Goal: Information Seeking & Learning: Learn about a topic

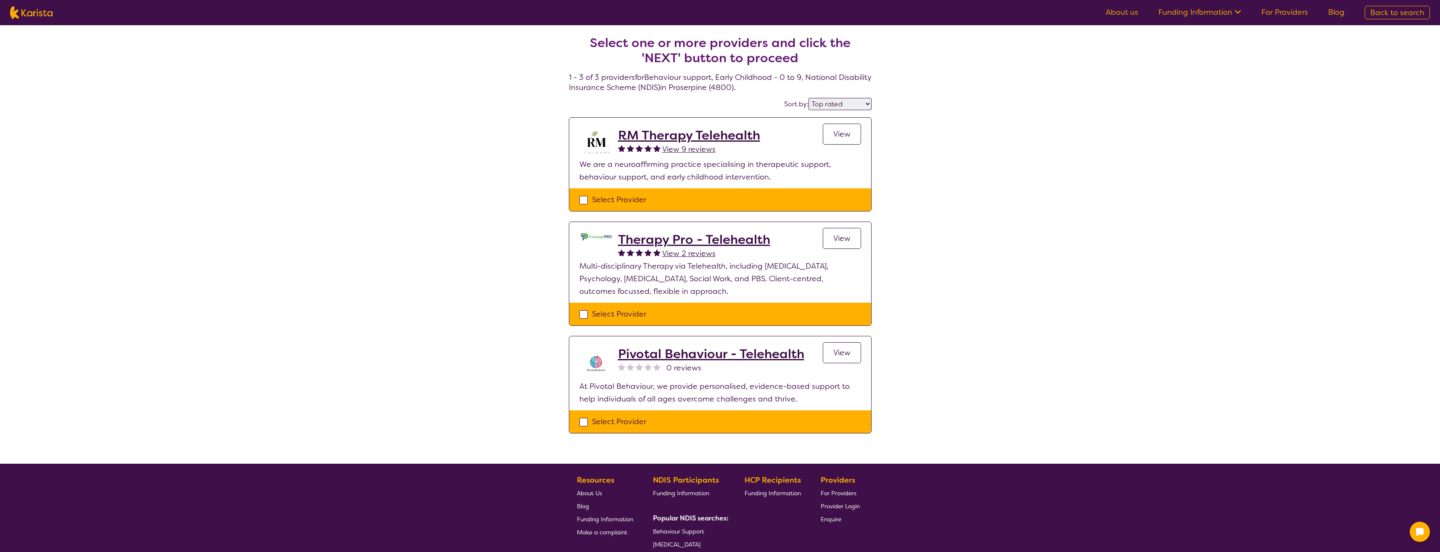
select select "by_score"
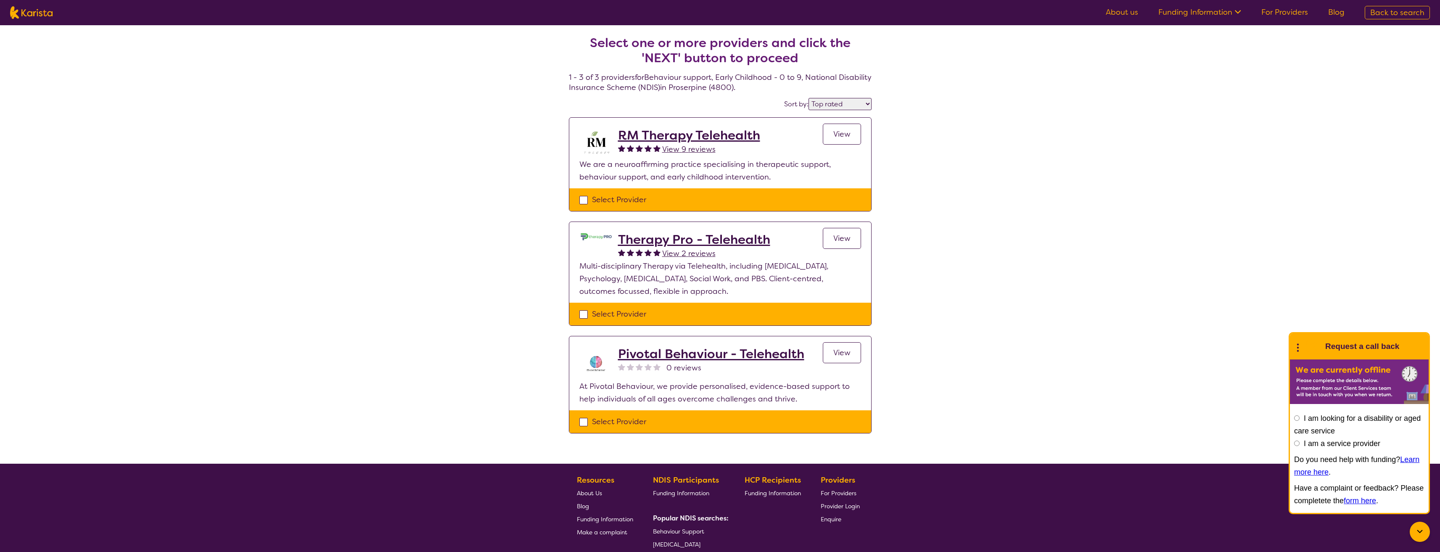
click at [1414, 17] on span "Back to search" at bounding box center [1397, 13] width 54 height 10
select select "[MEDICAL_DATA]"
select select "AS"
select select "NDIS"
select select "[MEDICAL_DATA]"
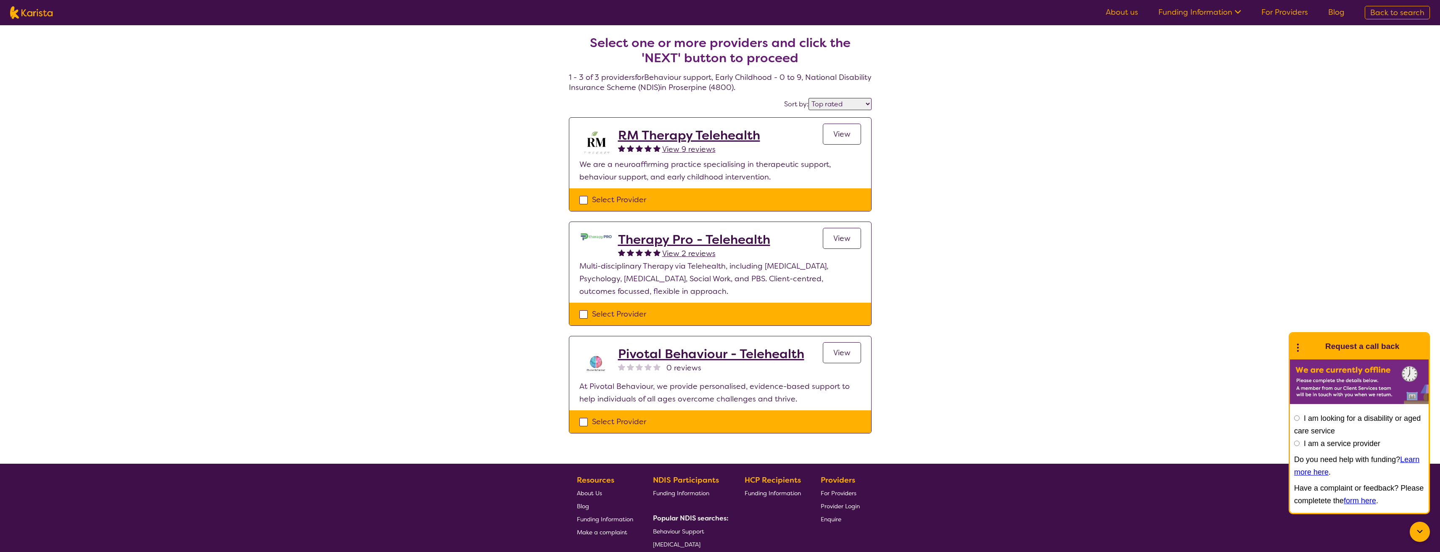
select select "AS"
select select "NDIS"
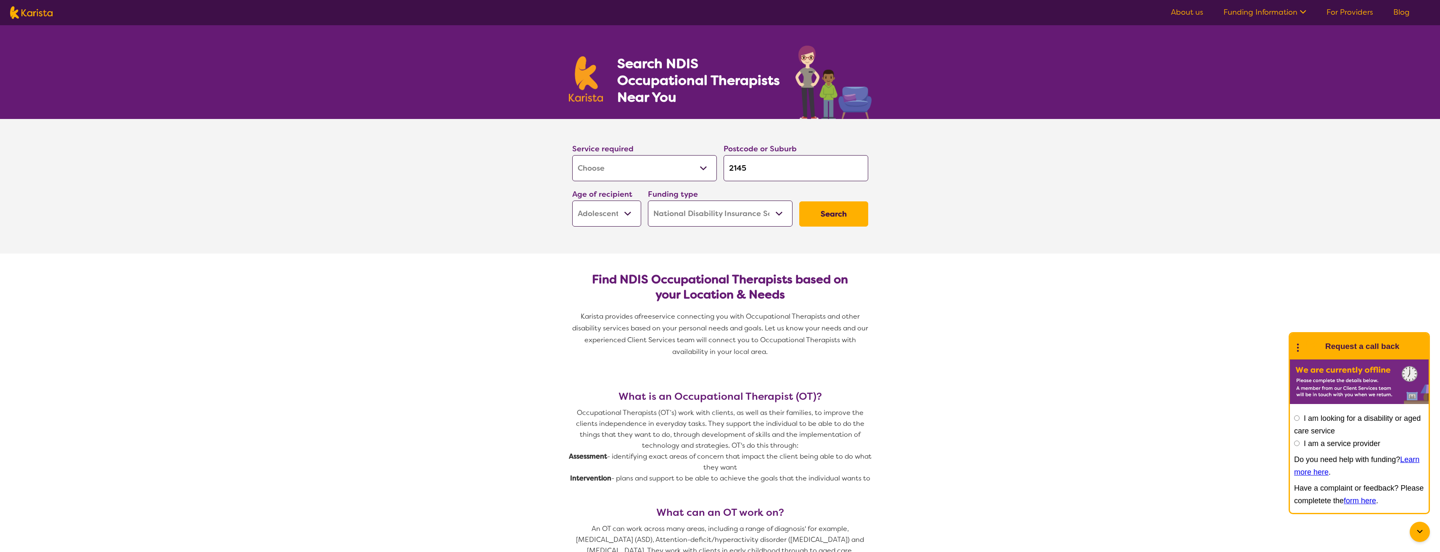
click at [703, 174] on select "Allied Health Assistant Assessment (ADHD or Autism) Behaviour support Counselli…" at bounding box center [644, 168] width 145 height 26
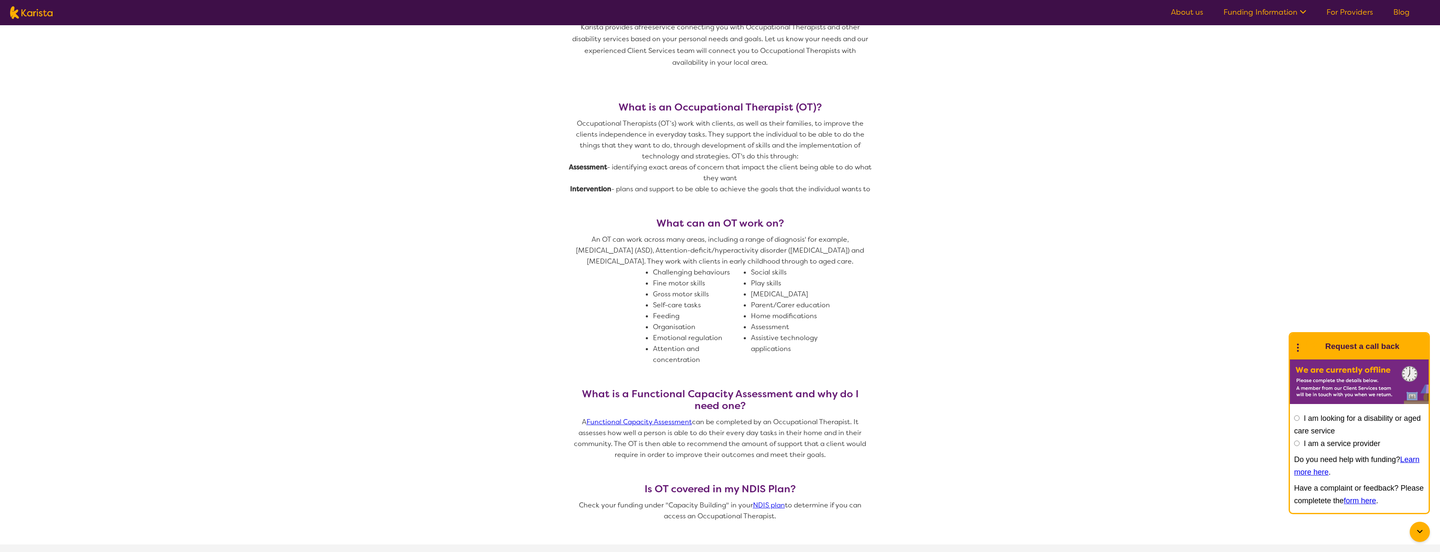
scroll to position [294, 0]
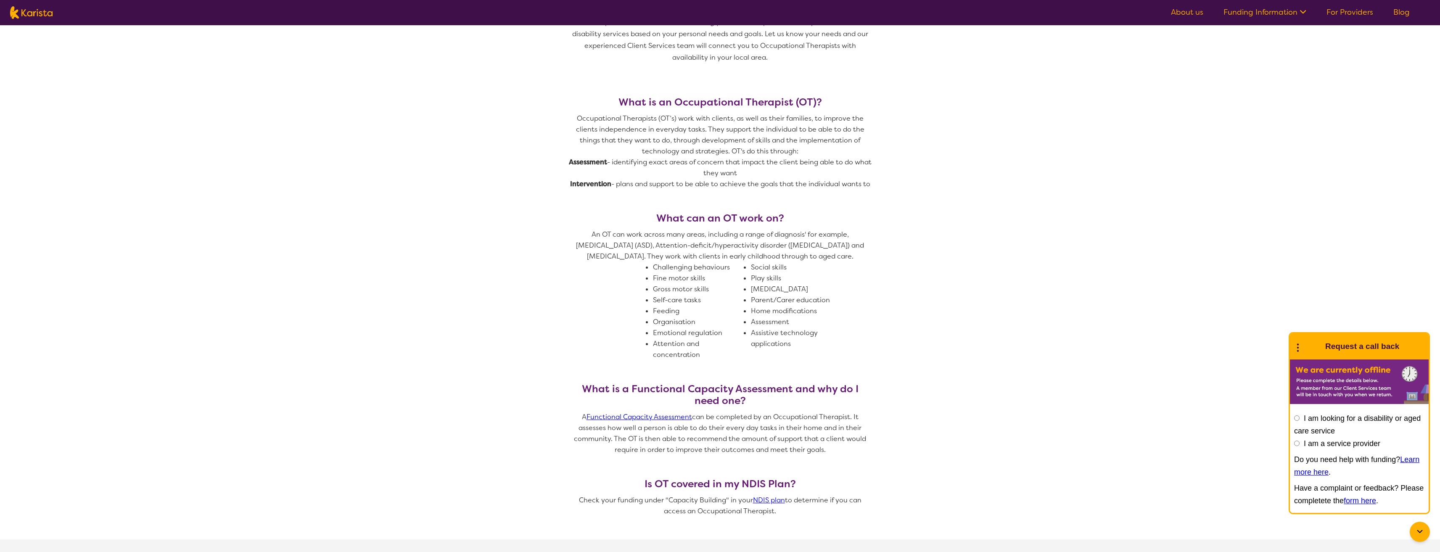
click at [647, 418] on link "Functional Capacity Assessment" at bounding box center [640, 417] width 106 height 9
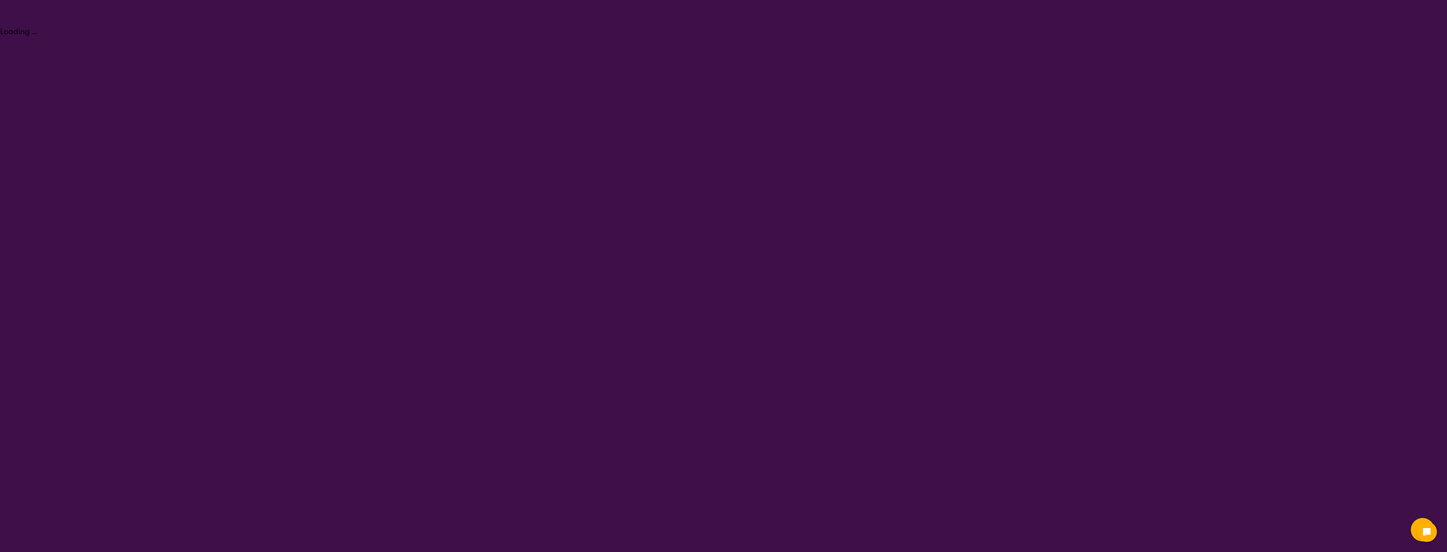
select select "Assessment ([MEDICAL_DATA] or [MEDICAL_DATA])"
select select "AS"
select select "NDIS"
select select "Assessment ([MEDICAL_DATA] or [MEDICAL_DATA])"
select select "AS"
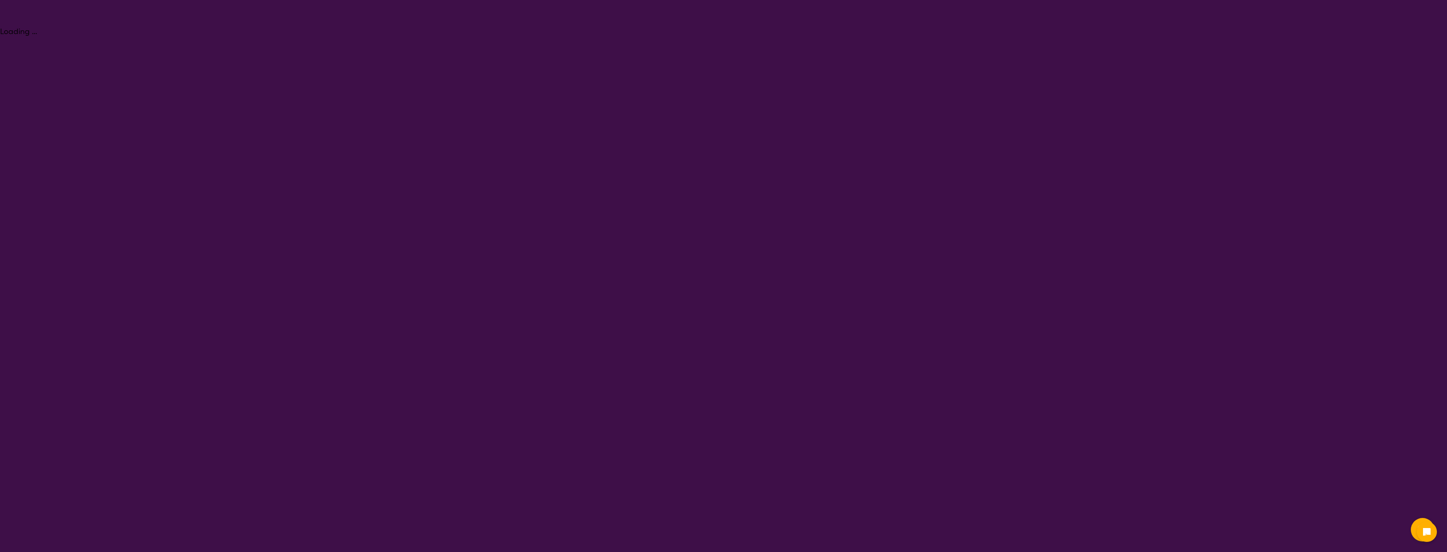
select select "NDIS"
